Goal: Navigation & Orientation: Understand site structure

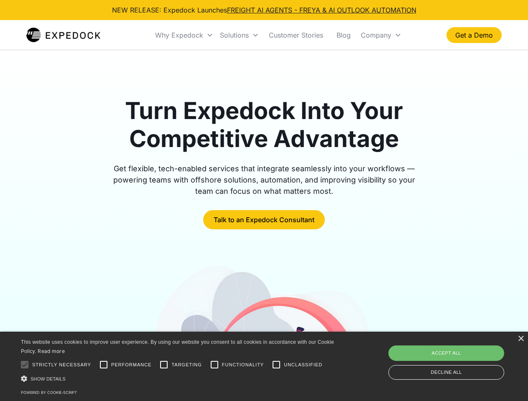
click at [184, 35] on div "Why Expedock" at bounding box center [179, 35] width 48 height 8
click at [239, 35] on div "Solutions" at bounding box center [234, 35] width 29 height 8
click at [380, 35] on div "Company" at bounding box center [375, 35] width 30 height 8
click at [25, 365] on div at bounding box center [24, 364] width 17 height 17
click at [104, 365] on input "Performance" at bounding box center [103, 364] width 17 height 17
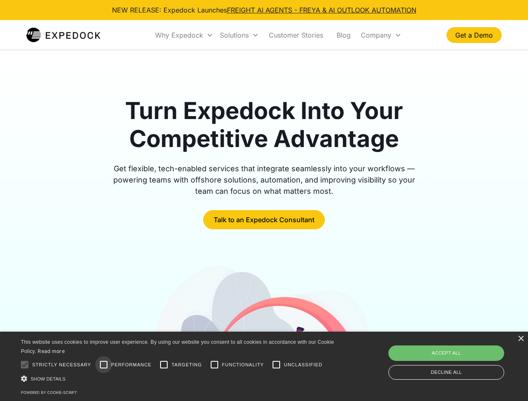
checkbox input "true"
click at [164, 365] on input "Targeting" at bounding box center [163, 364] width 17 height 17
checkbox input "true"
click at [214, 365] on input "Functionality" at bounding box center [214, 364] width 17 height 17
checkbox input "true"
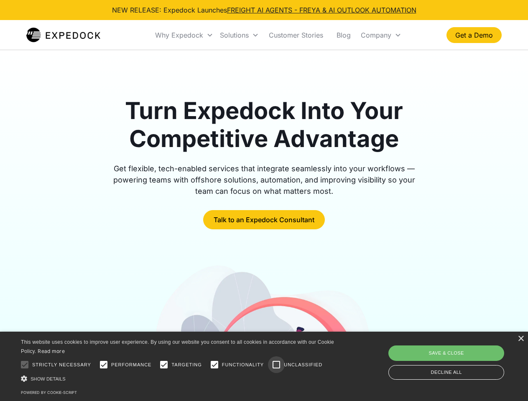
click at [276, 365] on input "Unclassified" at bounding box center [276, 364] width 17 height 17
checkbox input "true"
click at [179, 378] on div "Show details Hide details" at bounding box center [179, 378] width 316 height 9
